Goal: Check status: Check status

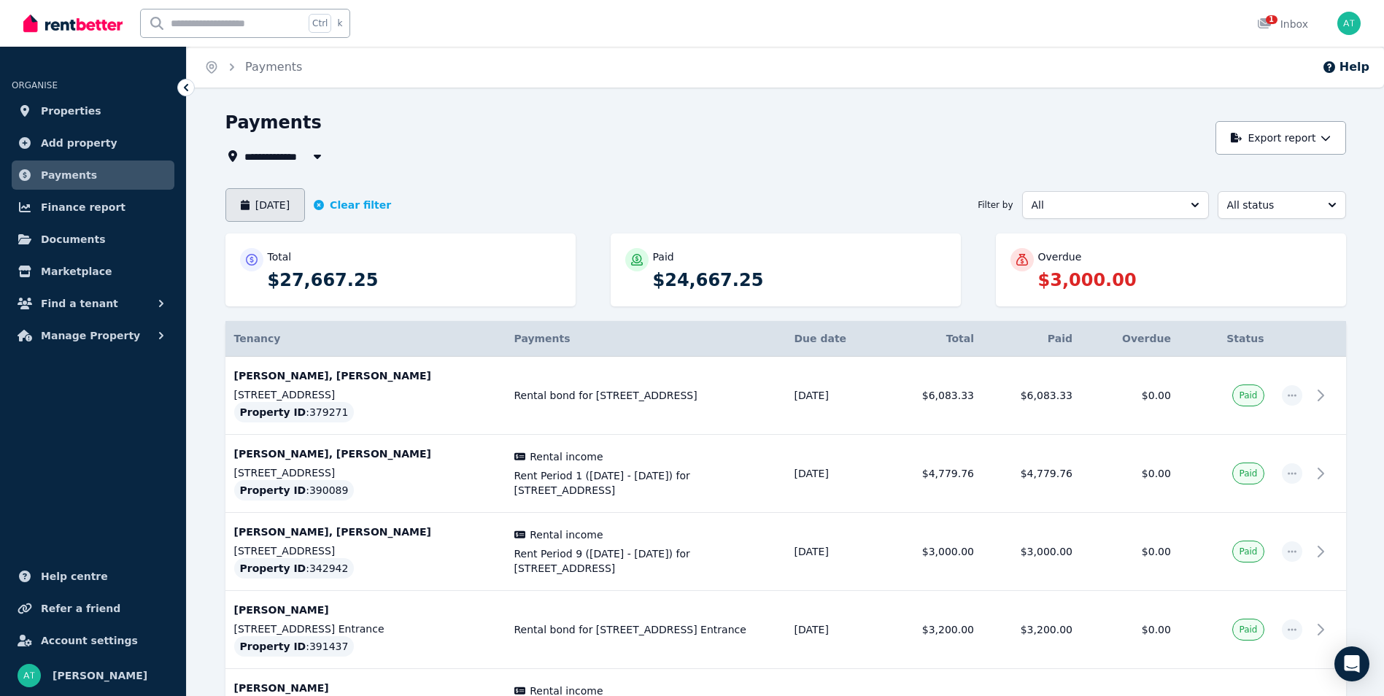
click at [261, 198] on button "July 2025" at bounding box center [265, 205] width 80 height 34
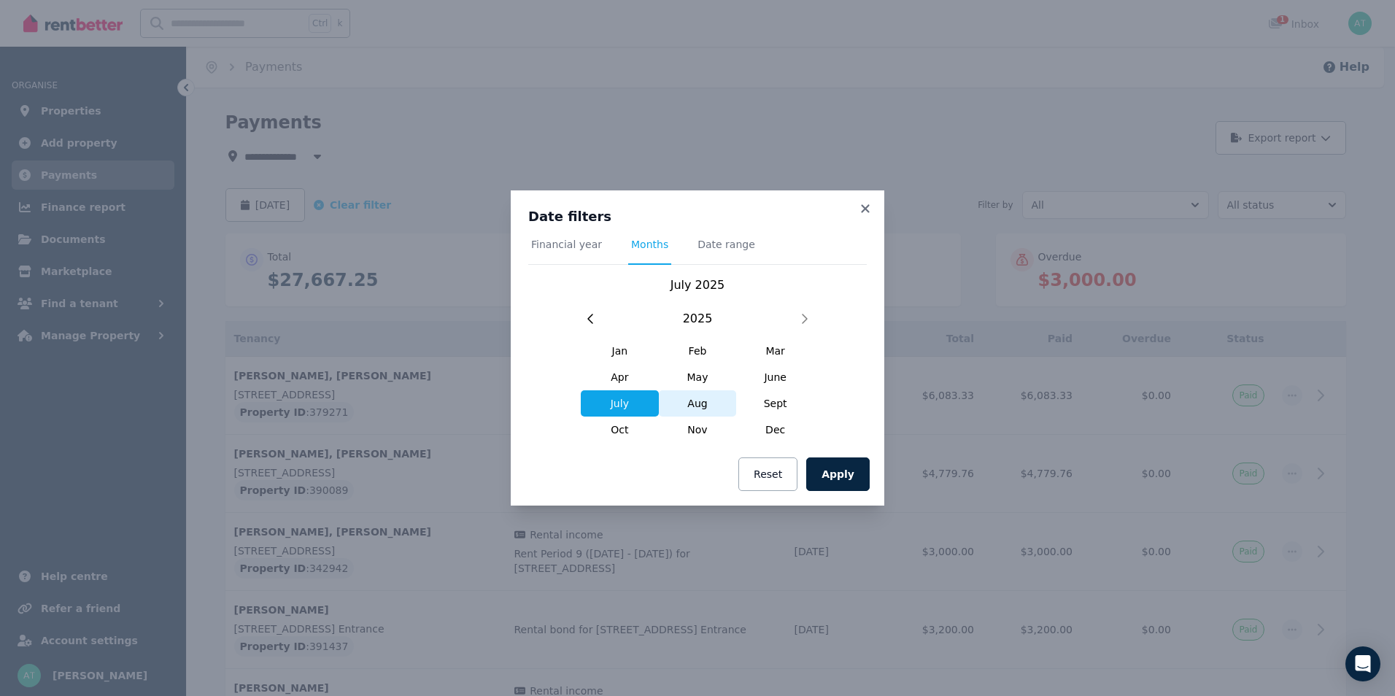
click at [699, 402] on span "Aug" at bounding box center [698, 403] width 78 height 26
click at [842, 476] on button "Apply" at bounding box center [837, 474] width 63 height 34
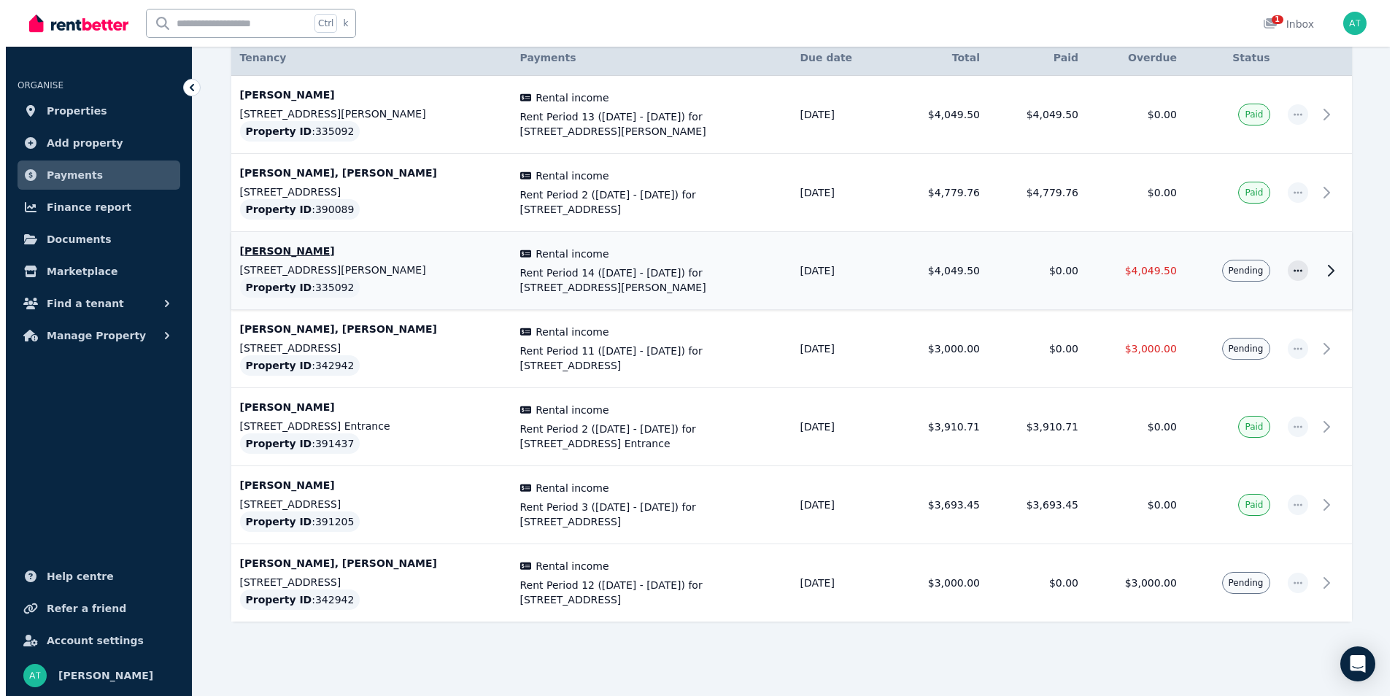
scroll to position [285, 0]
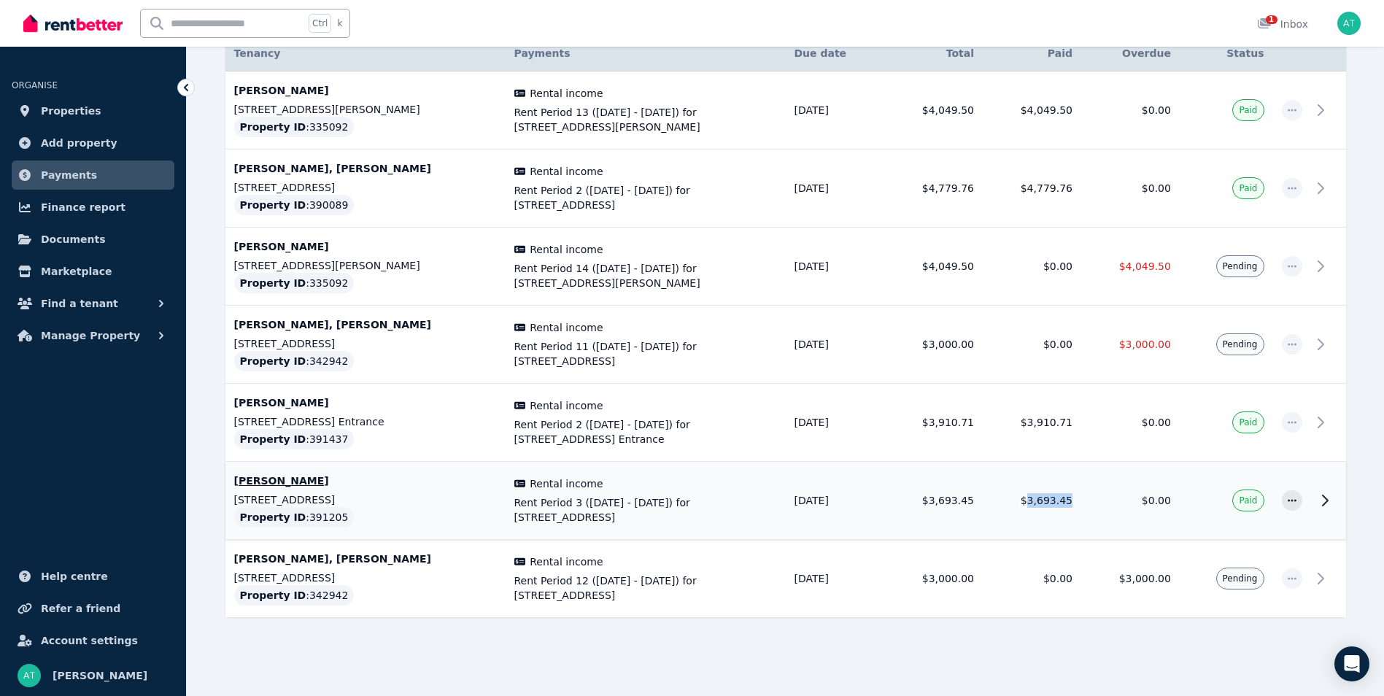
drag, startPoint x: 1075, startPoint y: 505, endPoint x: 1033, endPoint y: 504, distance: 41.6
click at [1033, 504] on td "$3,693.45" at bounding box center [1031, 501] width 98 height 78
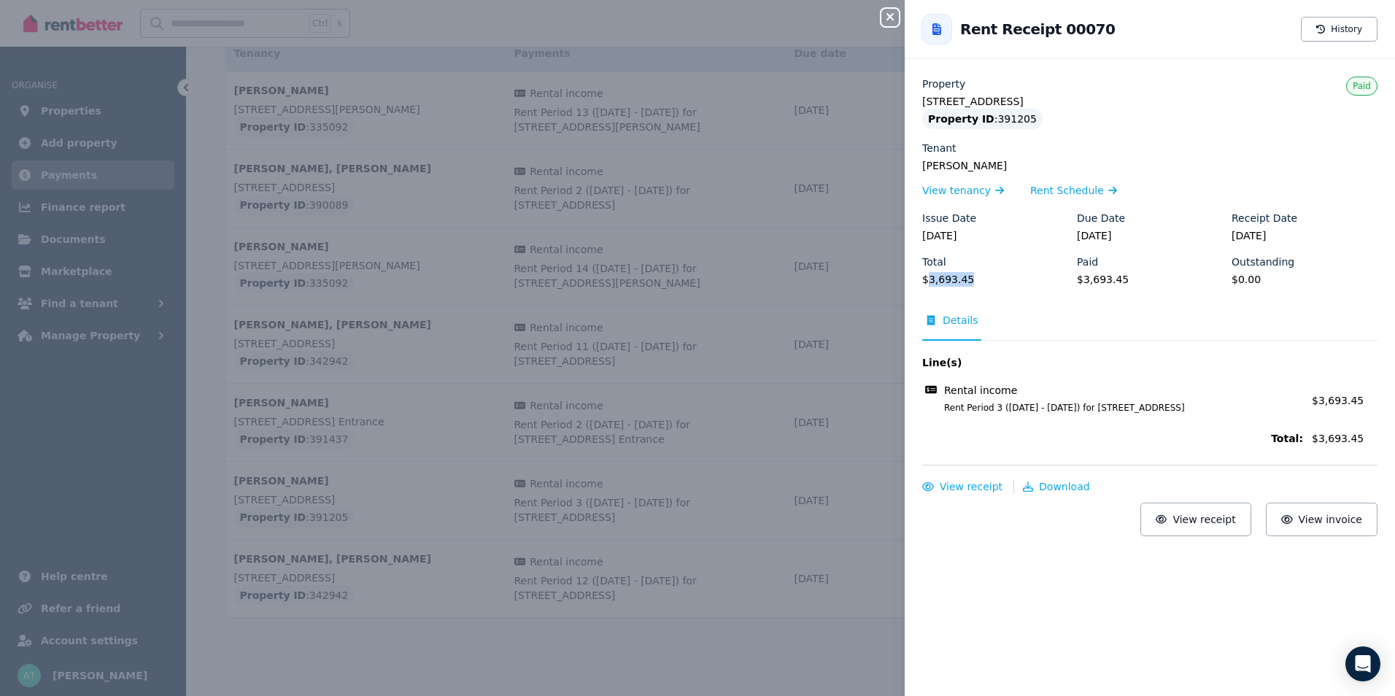
drag, startPoint x: 1033, startPoint y: 504, endPoint x: 930, endPoint y: 278, distance: 248.7
click at [930, 278] on legend "$3,693.45" at bounding box center [995, 279] width 146 height 15
copy legend "3,693.45"
click at [1209, 530] on button "View receipt" at bounding box center [1195, 520] width 111 height 34
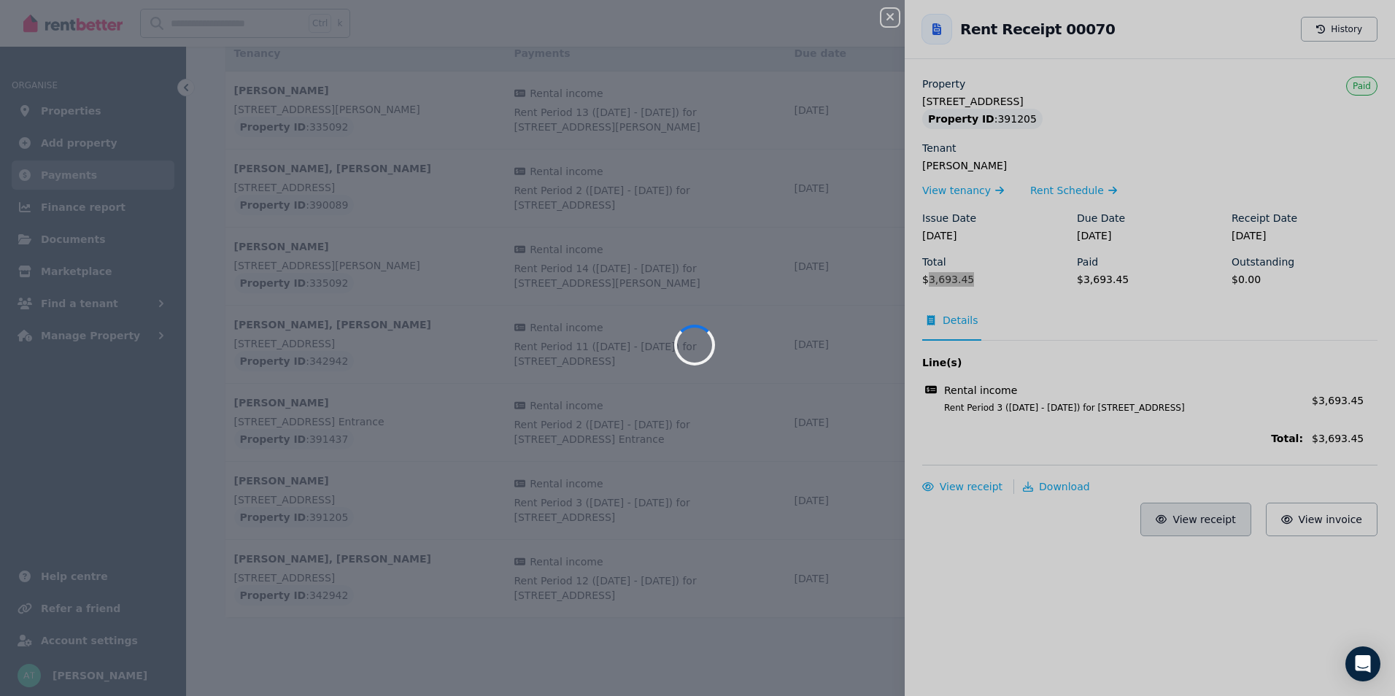
scroll to position [0, 0]
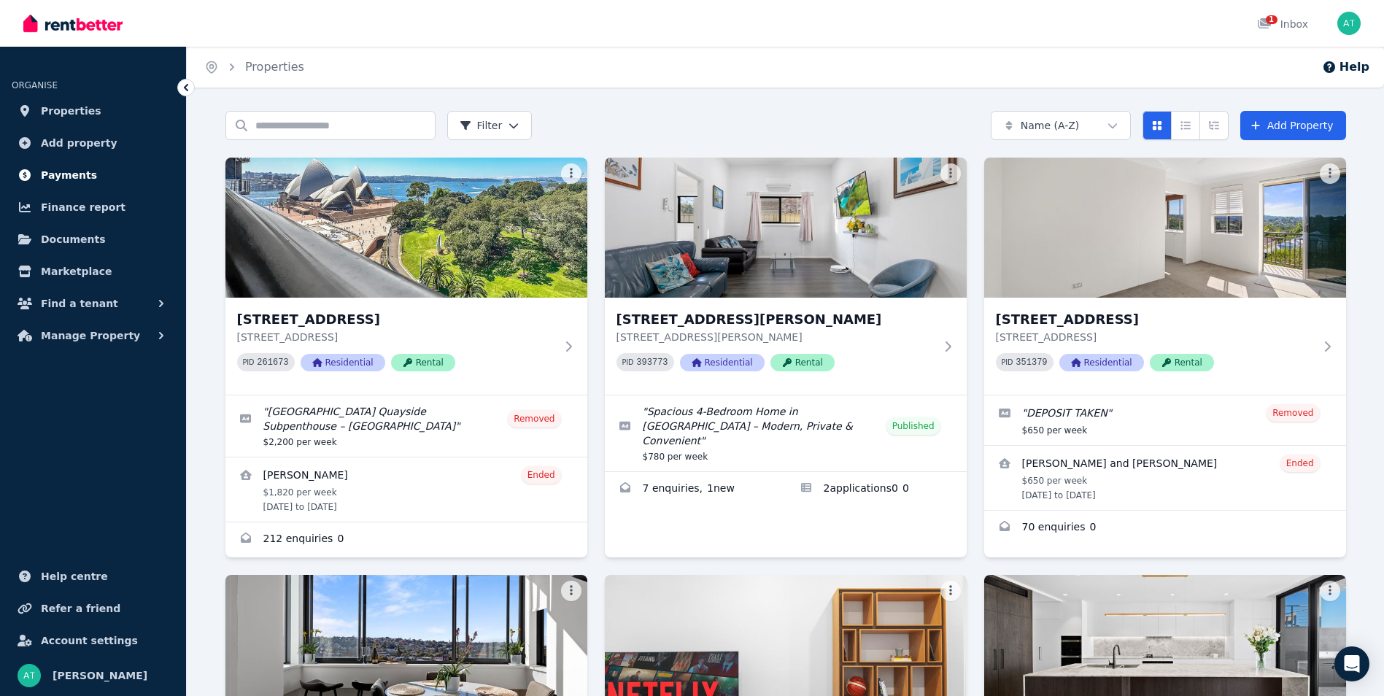
click at [88, 170] on link "Payments" at bounding box center [93, 174] width 163 height 29
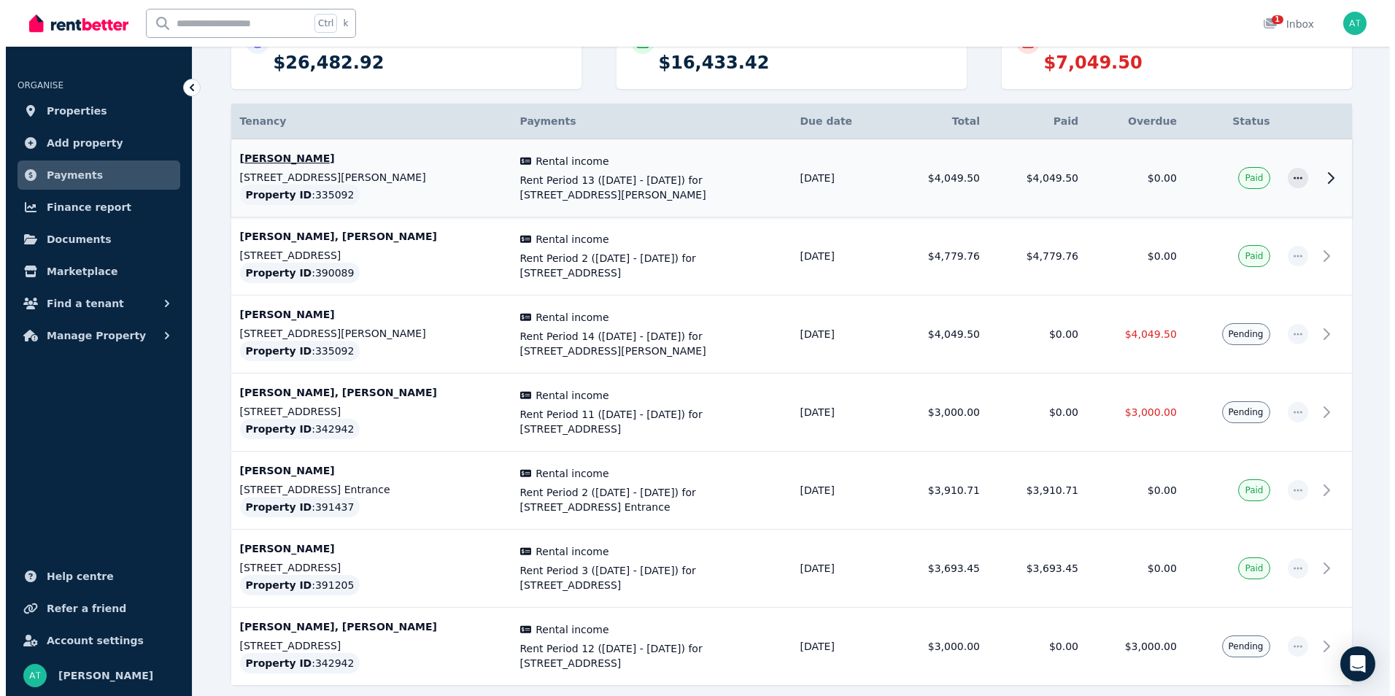
scroll to position [285, 0]
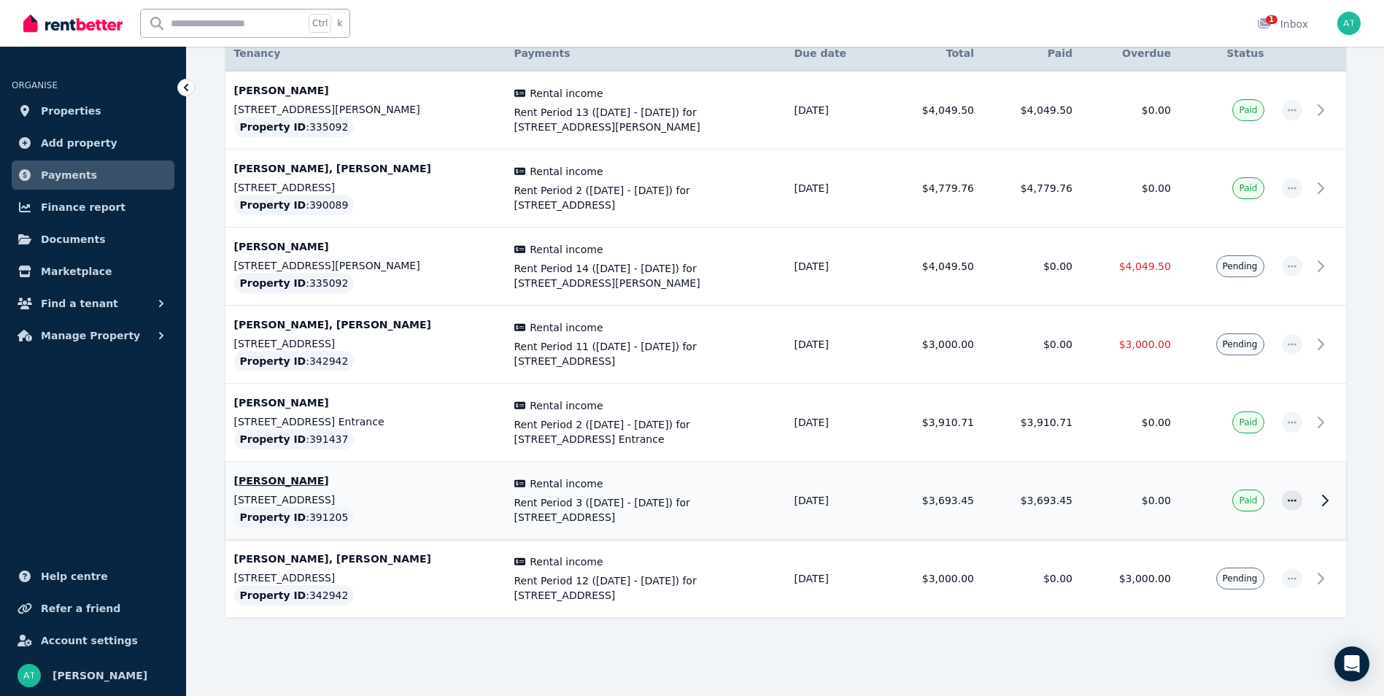
click at [605, 514] on span "Rent Period 3 (15/08/2025 - 14/09/2025) for 1102/18 Park Ln, Chippendale" at bounding box center [645, 509] width 263 height 29
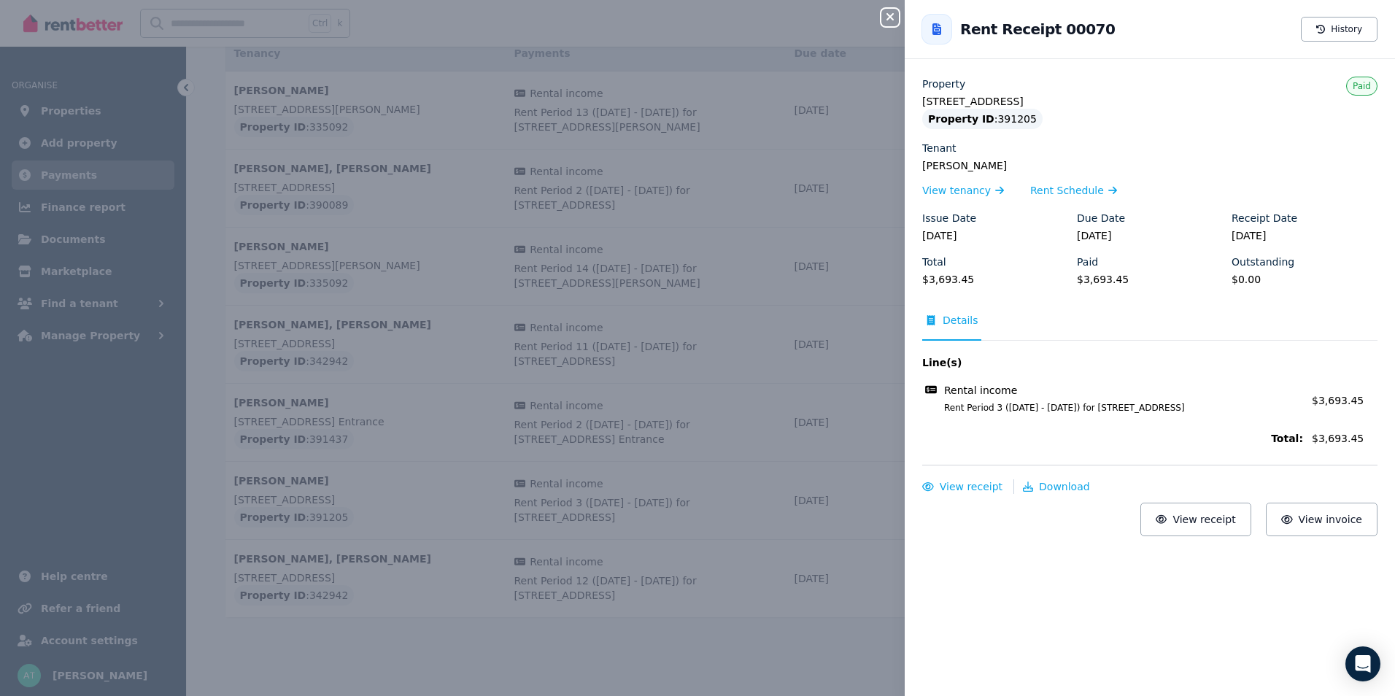
drag, startPoint x: 944, startPoint y: 408, endPoint x: 1237, endPoint y: 409, distance: 293.2
click at [1237, 409] on span "Rent Period 3 (15/08/2025 - 14/09/2025) for 1102/18 Park Ln, Chippendale" at bounding box center [1114, 408] width 376 height 12
click at [1101, 408] on span "Rent Period 3 (15/08/2025 - 14/09/2025) for 1102/18 Park Ln, Chippendale" at bounding box center [1114, 408] width 376 height 12
copy span "Rent Period 3 (15/08/2025 - 14/09/2025)"
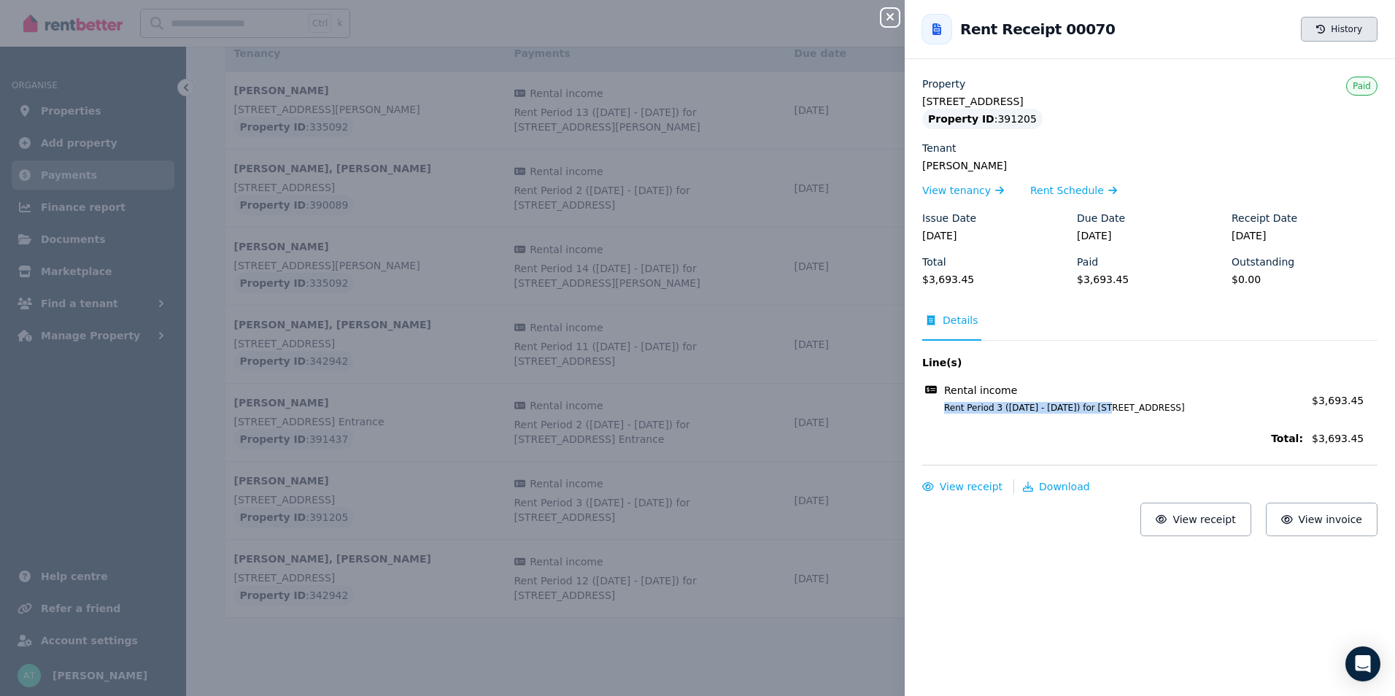
click at [1332, 29] on button "History" at bounding box center [1338, 29] width 77 height 25
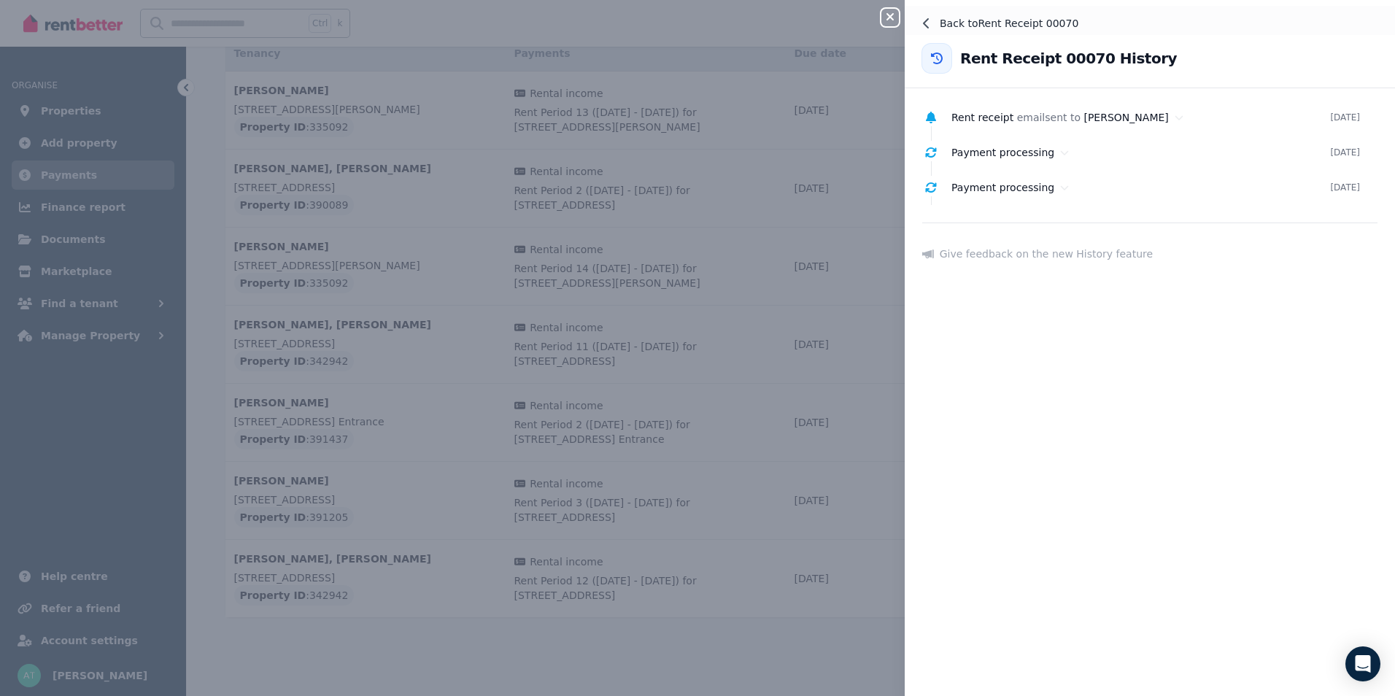
click at [931, 25] on icon at bounding box center [926, 24] width 12 height 12
